Goal: Task Accomplishment & Management: Manage account settings

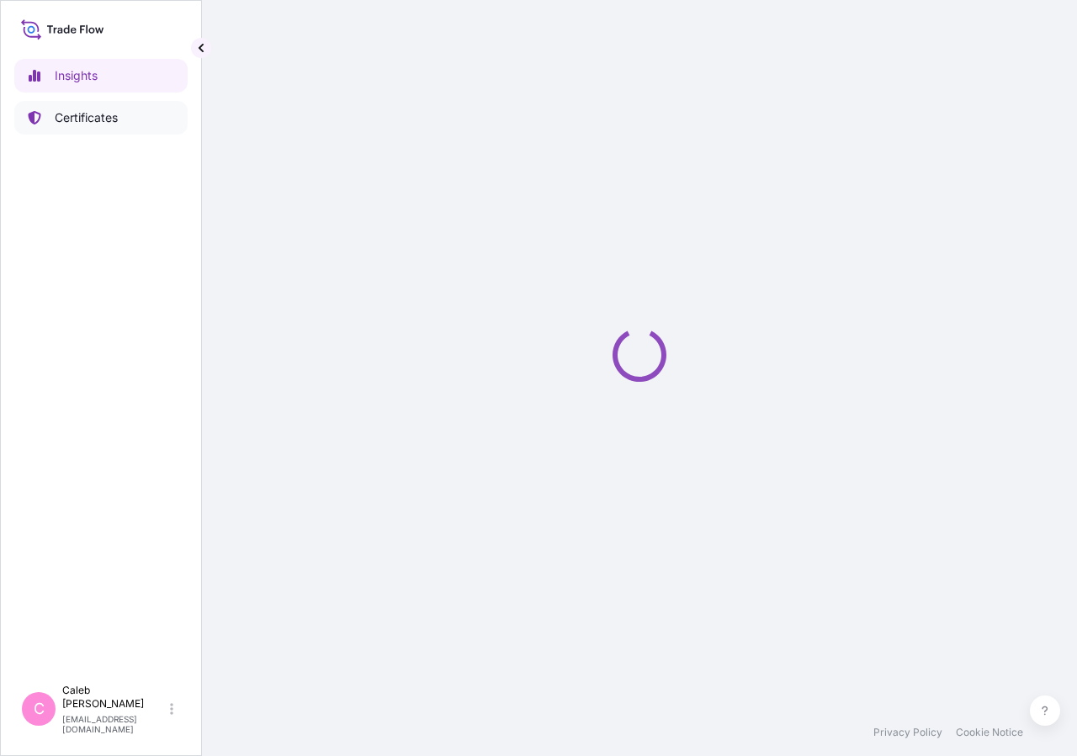
click at [127, 118] on link "Certificates" at bounding box center [100, 118] width 173 height 34
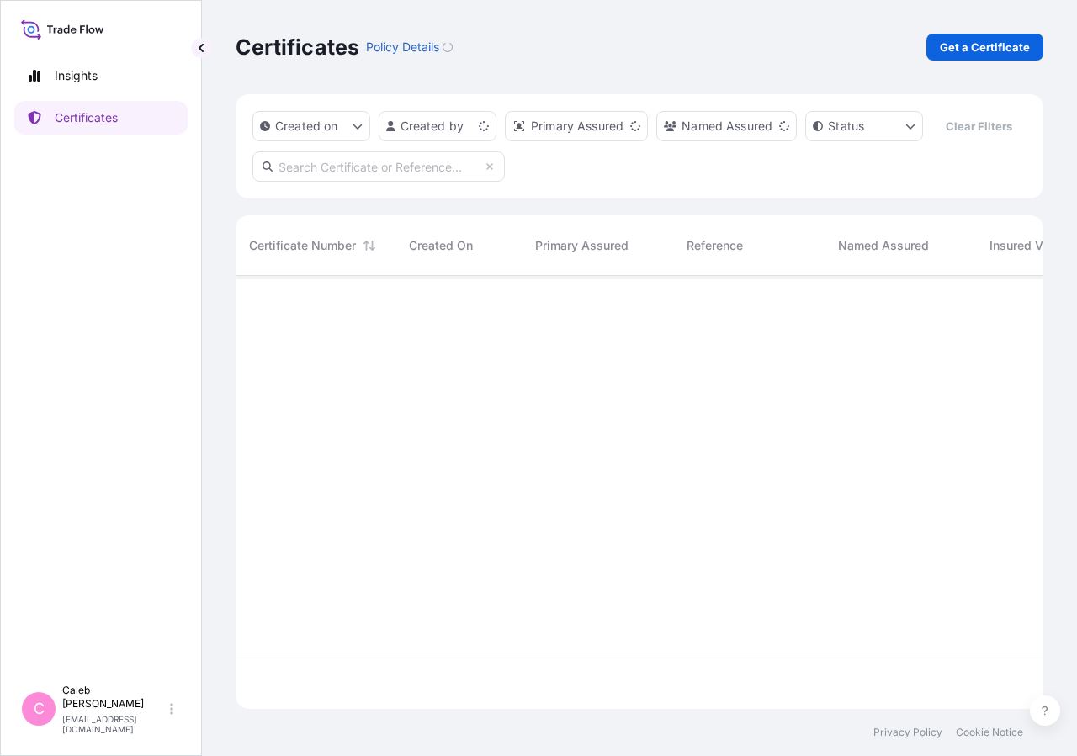
scroll to position [393, 793]
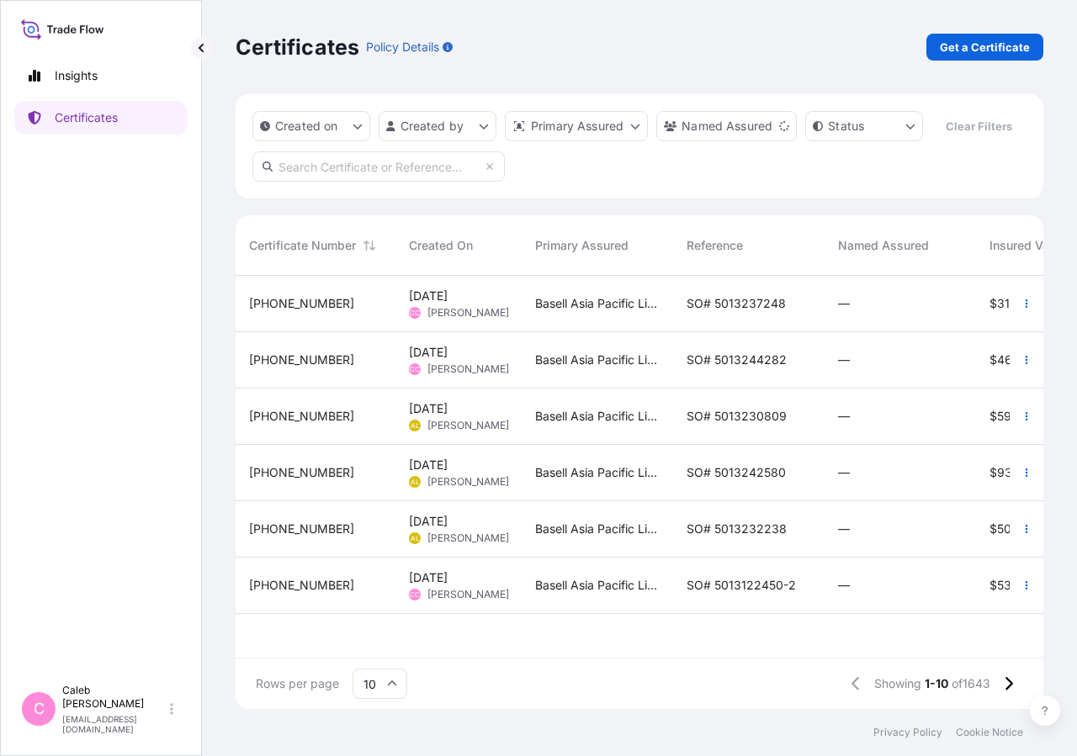
click at [378, 182] on input "text" at bounding box center [378, 166] width 252 height 30
click at [363, 182] on input "so# 5013207483" at bounding box center [378, 166] width 252 height 30
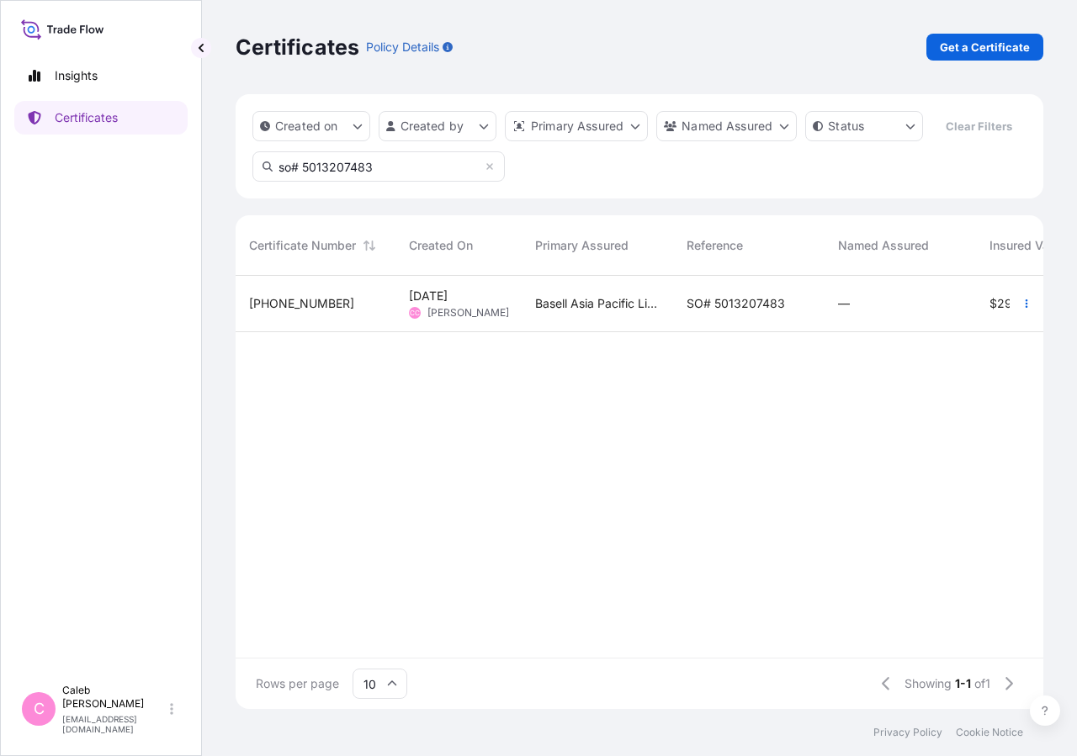
type input "so# 5013207483"
click at [708, 332] on div "SO# 5013207483" at bounding box center [748, 304] width 151 height 56
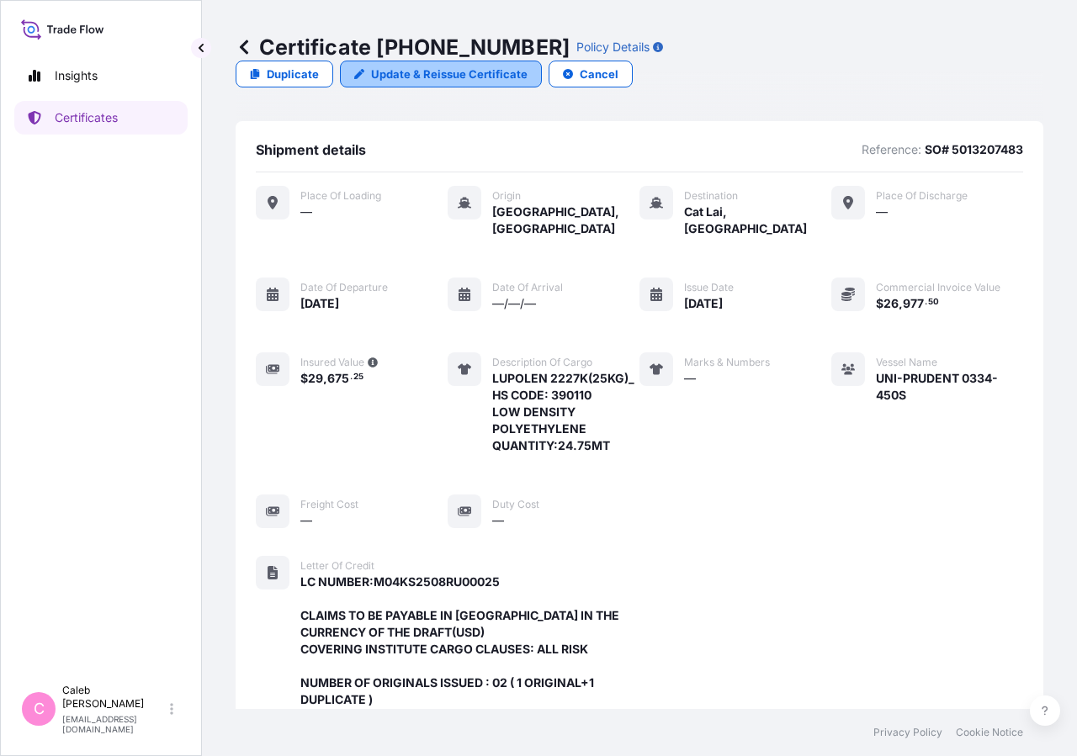
click at [528, 66] on p "Update & Reissue Certificate" at bounding box center [449, 74] width 156 height 17
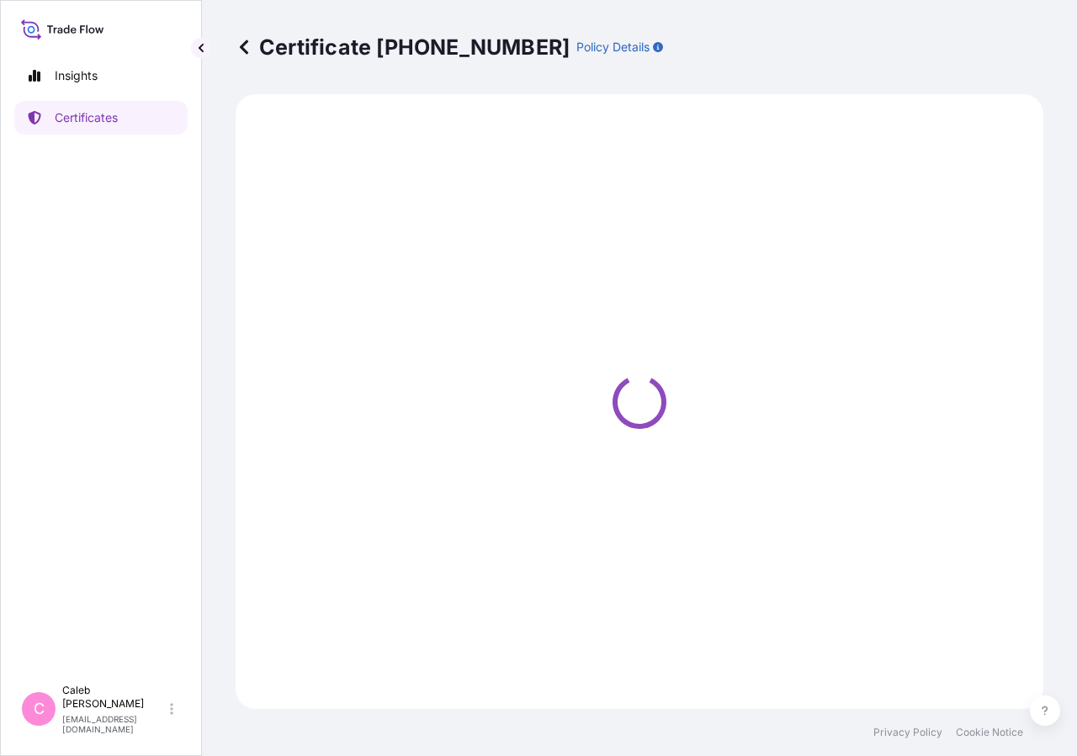
select select "Sea"
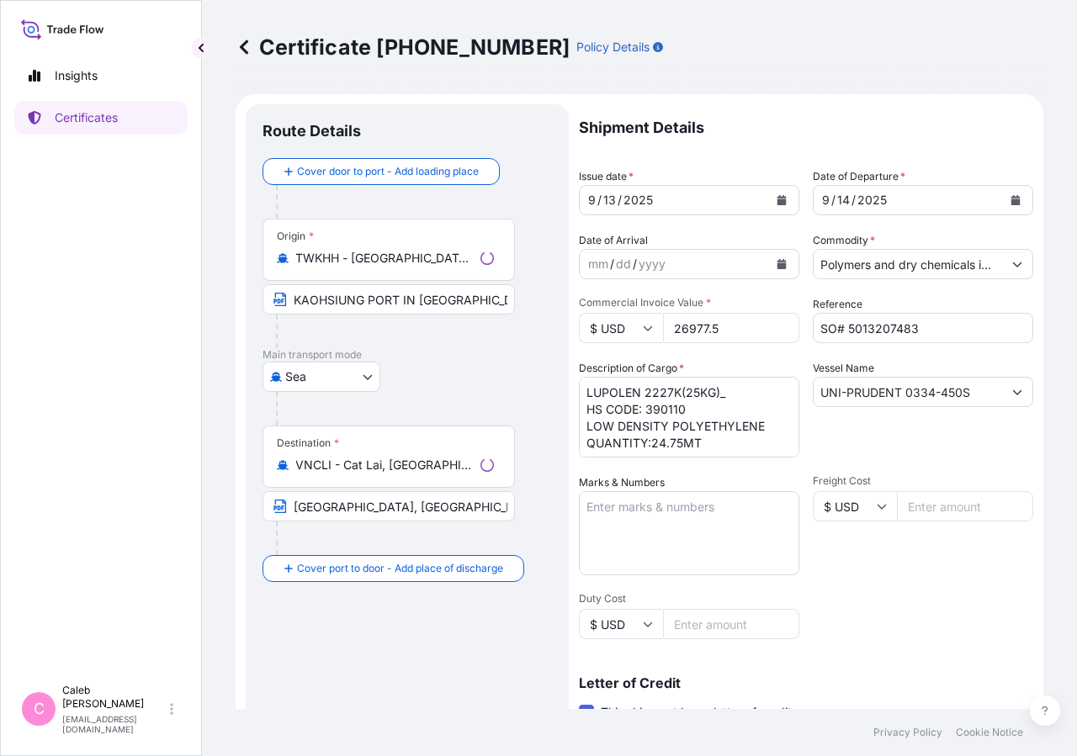
select select "32034"
click at [1010, 195] on icon "Calendar" at bounding box center [1015, 200] width 10 height 10
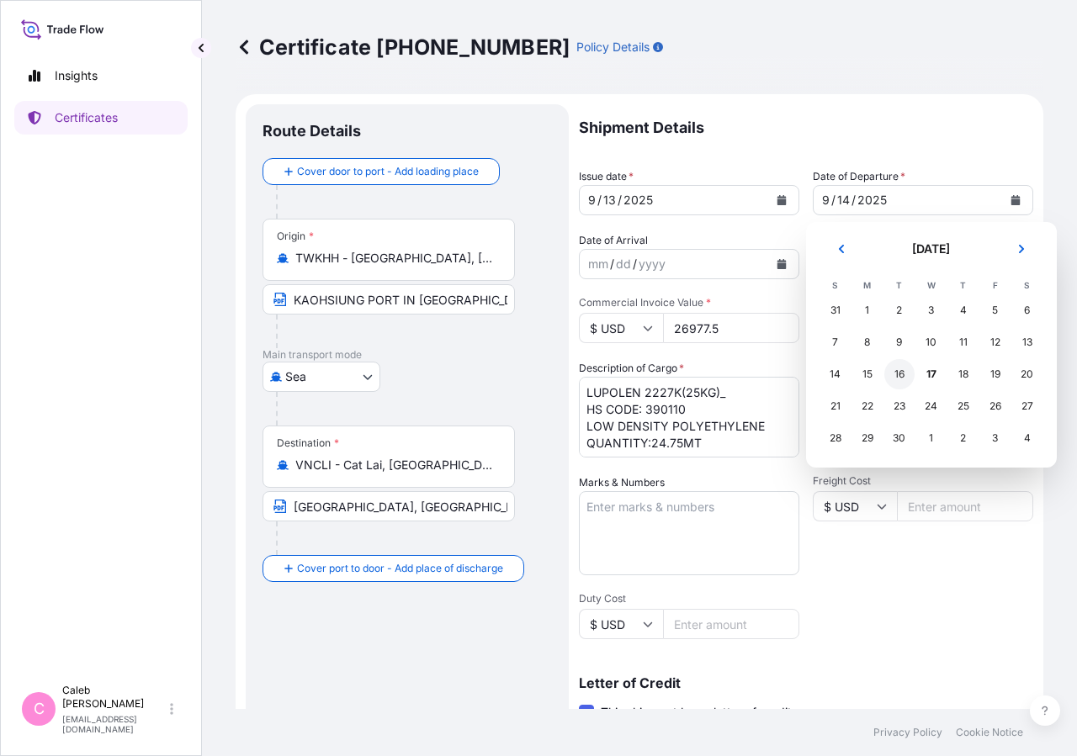
click at [899, 374] on div "16" at bounding box center [899, 374] width 30 height 30
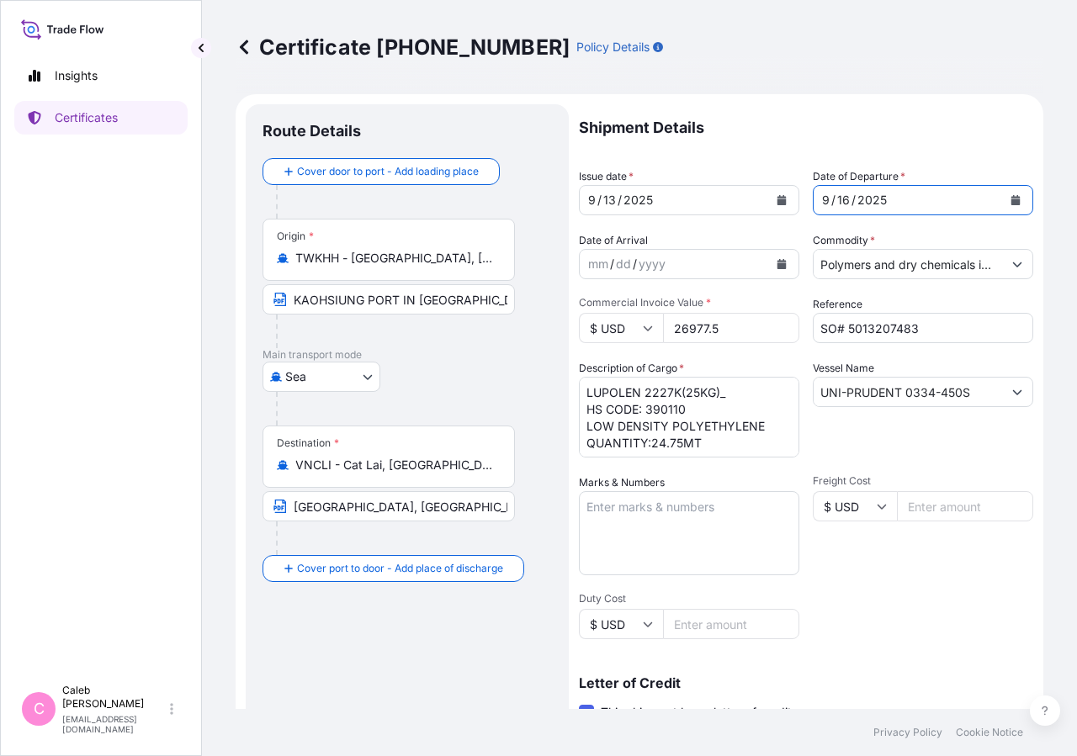
click at [768, 203] on button "Calendar" at bounding box center [781, 200] width 27 height 27
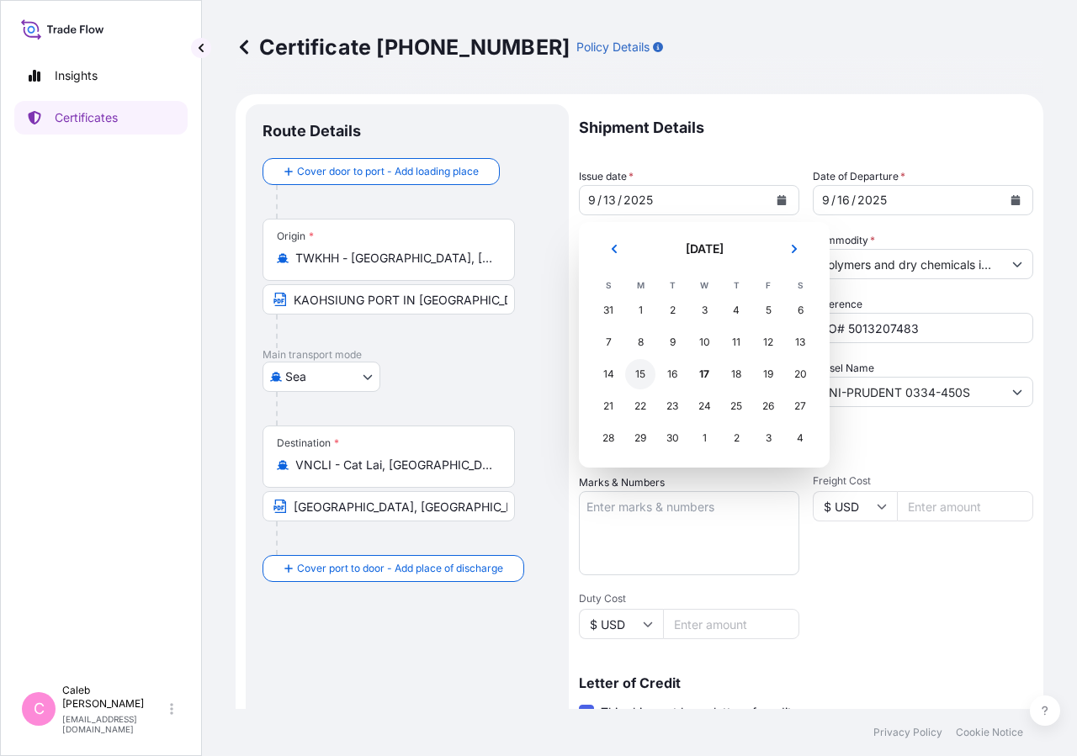
click at [642, 376] on div "15" at bounding box center [640, 374] width 30 height 30
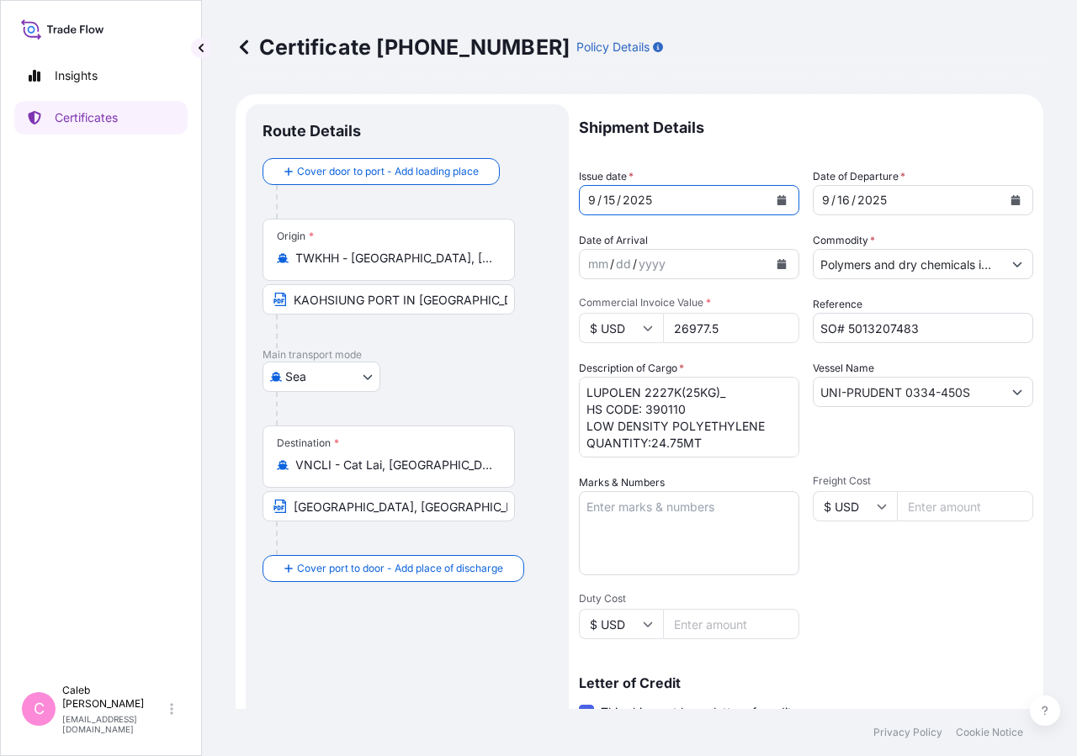
click at [865, 629] on div "Shipment Details Issue date * [DATE] Date of Departure * [DATE] Date of Arrival…" at bounding box center [806, 569] width 454 height 930
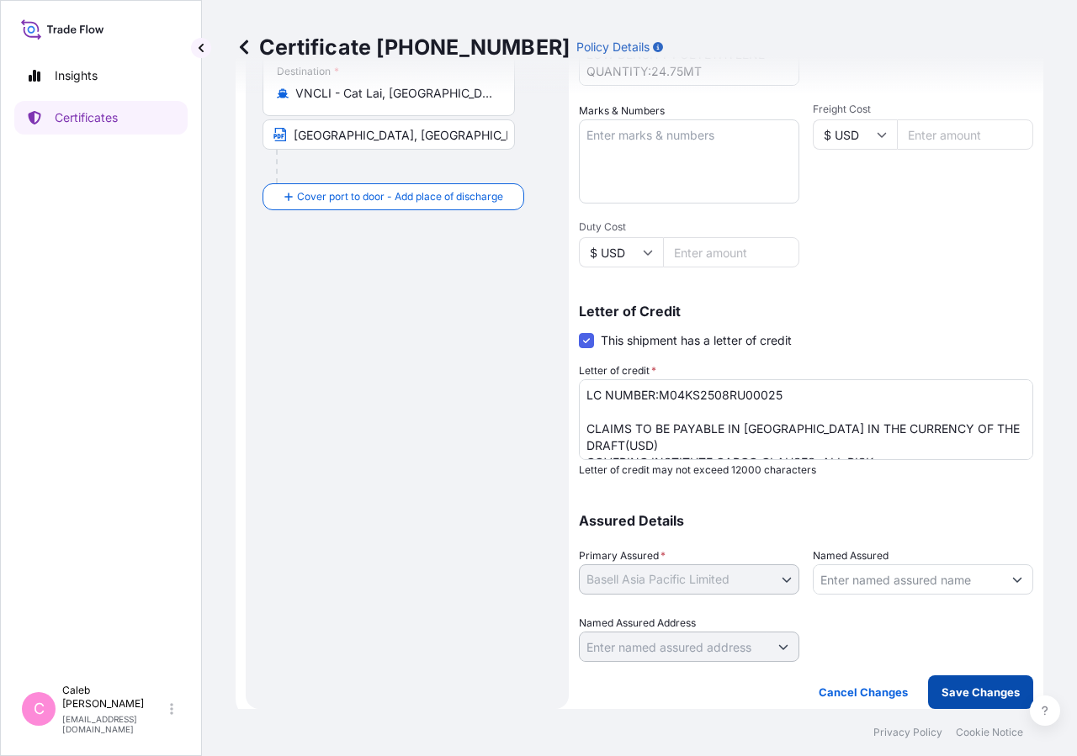
click at [971, 700] on p "Save Changes" at bounding box center [980, 692] width 78 height 17
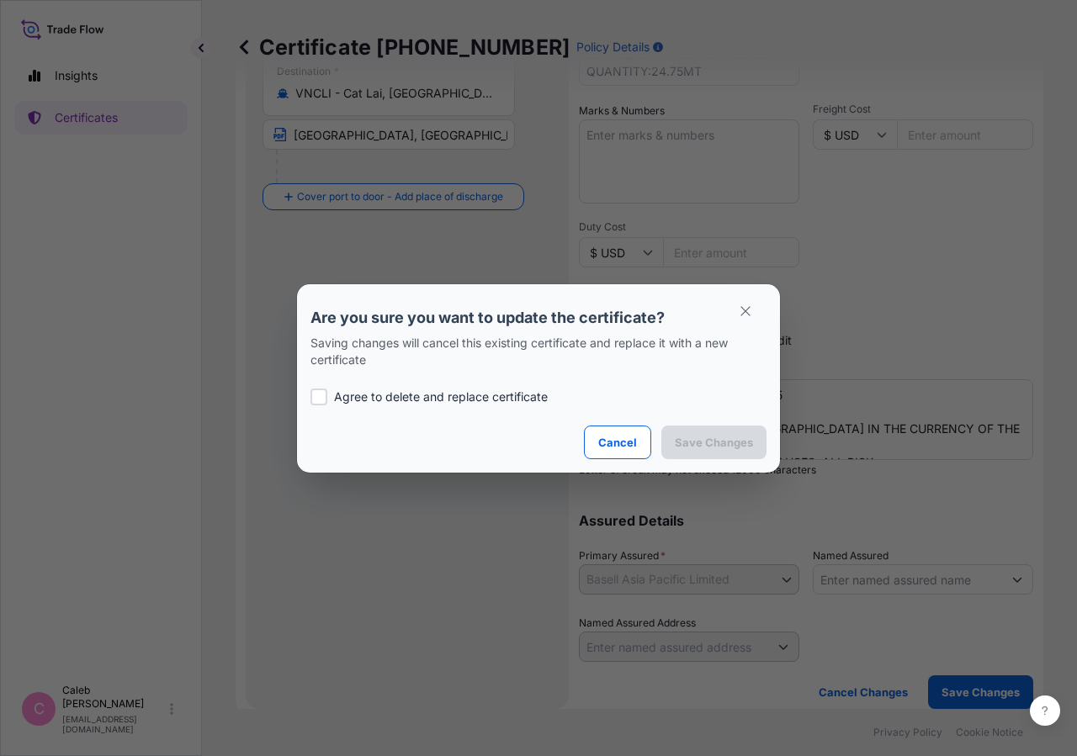
click at [374, 393] on p "Agree to delete and replace certificate" at bounding box center [441, 397] width 214 height 17
checkbox input "true"
click at [716, 452] on button "Save Changes" at bounding box center [713, 443] width 105 height 34
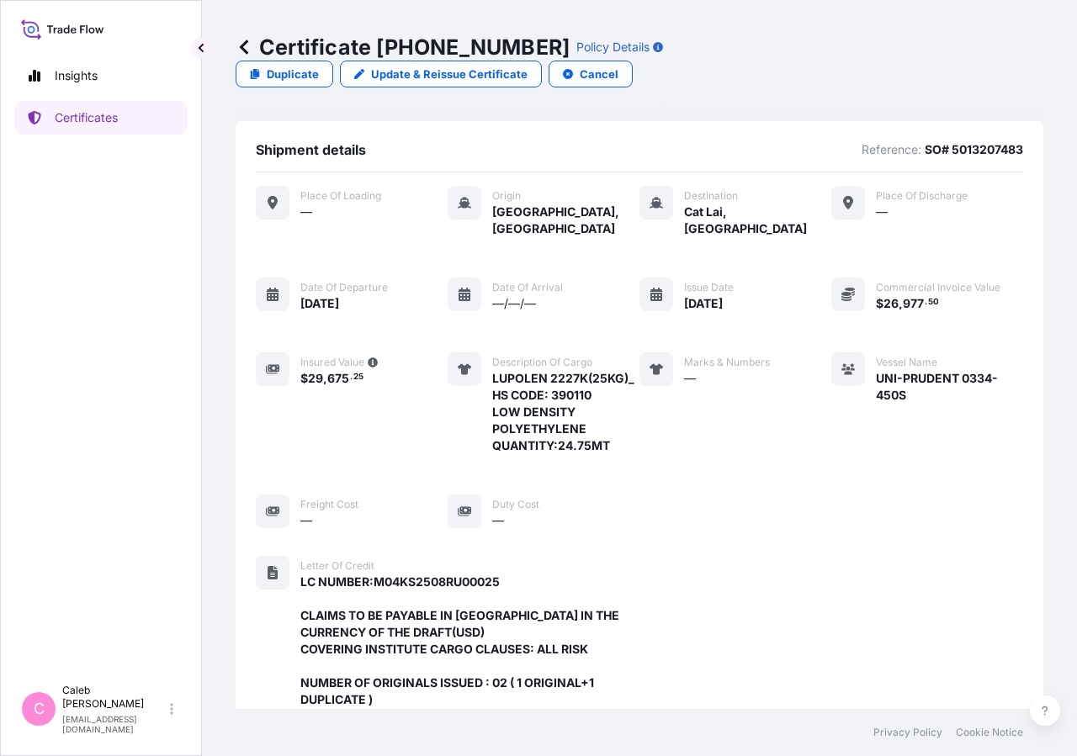
scroll to position [503, 0]
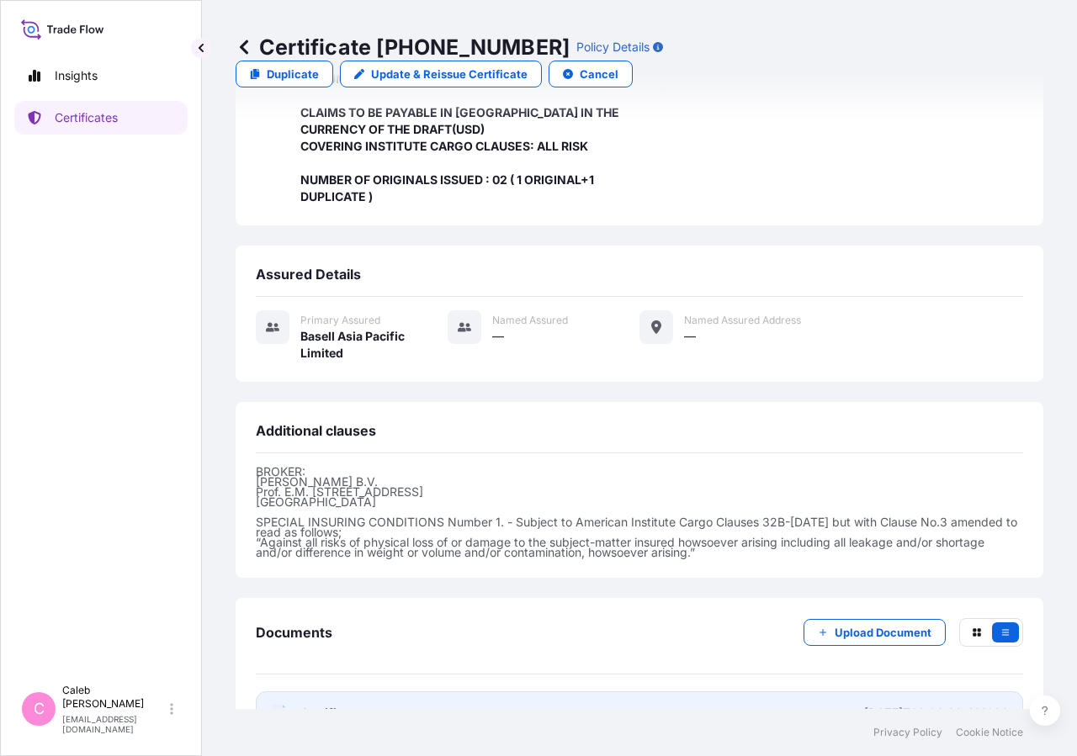
click at [347, 705] on span "Certificate" at bounding box center [330, 713] width 61 height 17
